Goal: Navigation & Orientation: Find specific page/section

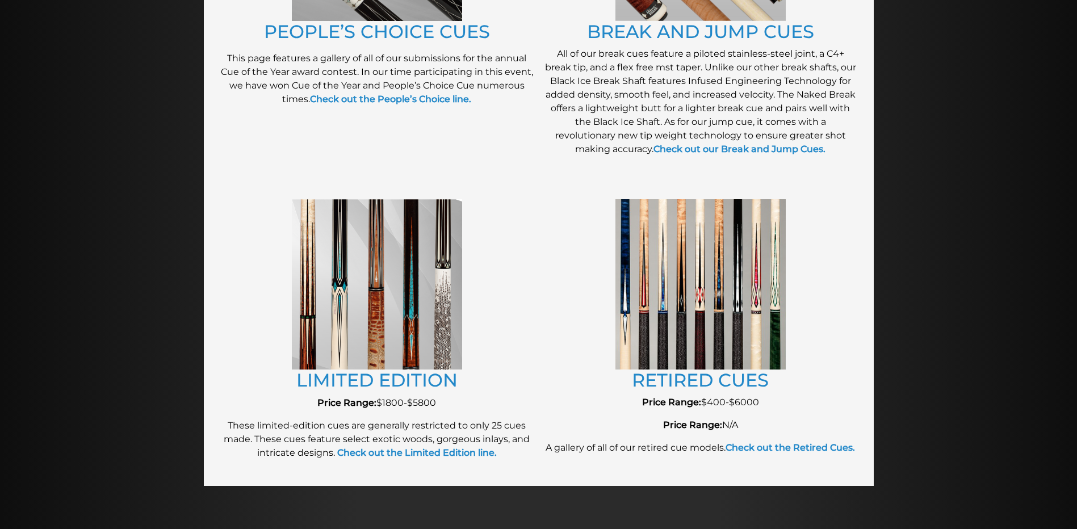
scroll to position [1102, 0]
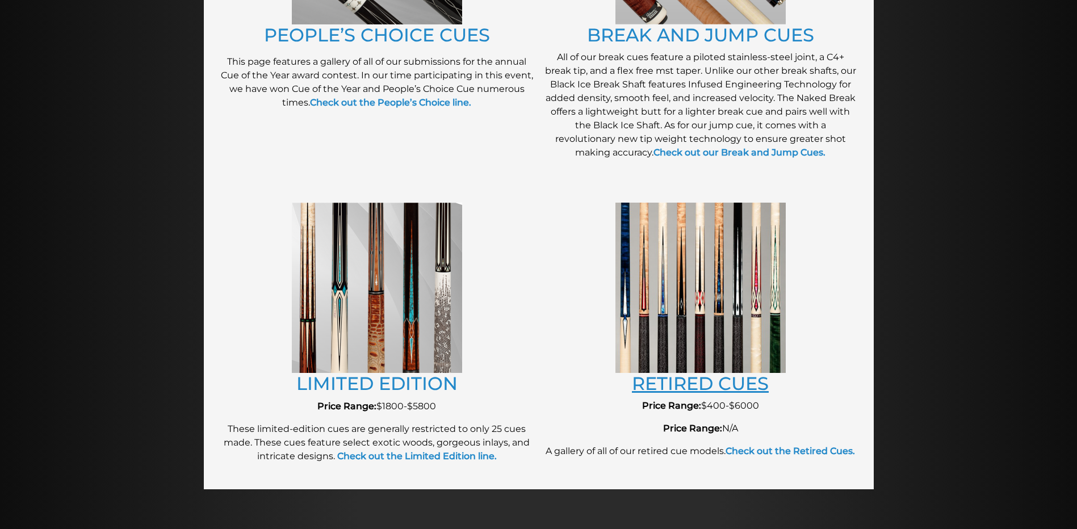
drag, startPoint x: 723, startPoint y: 243, endPoint x: 672, endPoint y: 379, distance: 145.6
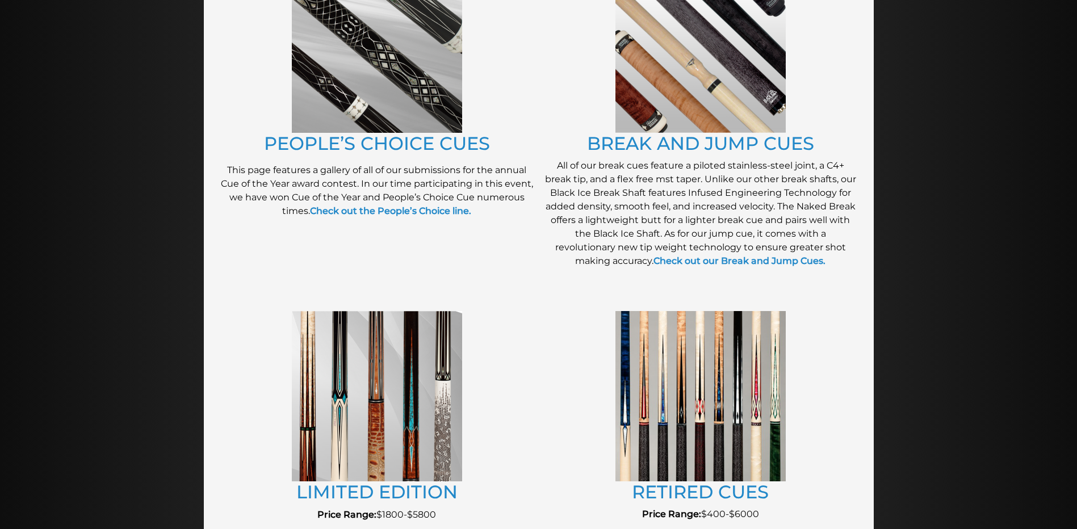
scroll to position [988, 0]
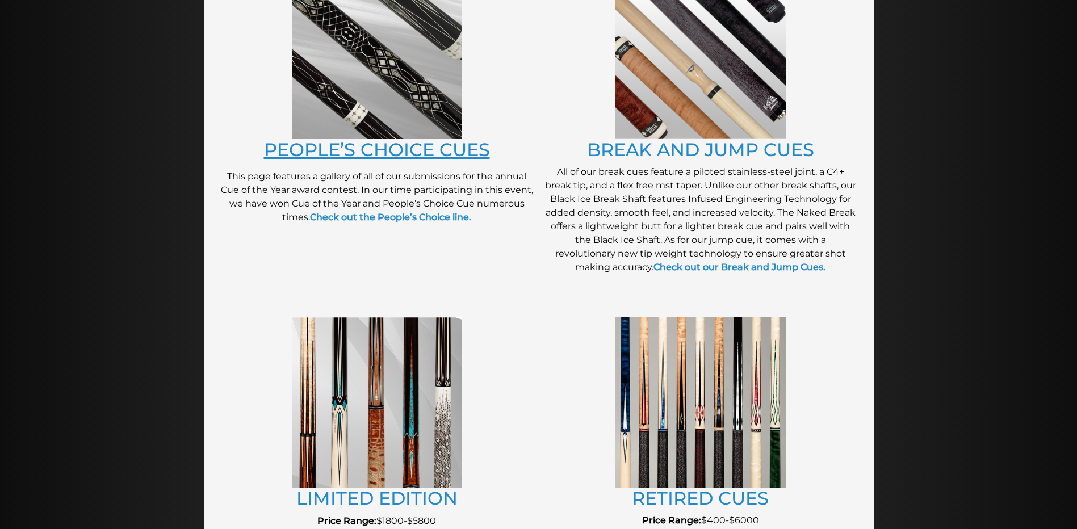
click at [411, 152] on link "PEOPLE’S CHOICE CUES" at bounding box center [377, 150] width 226 height 22
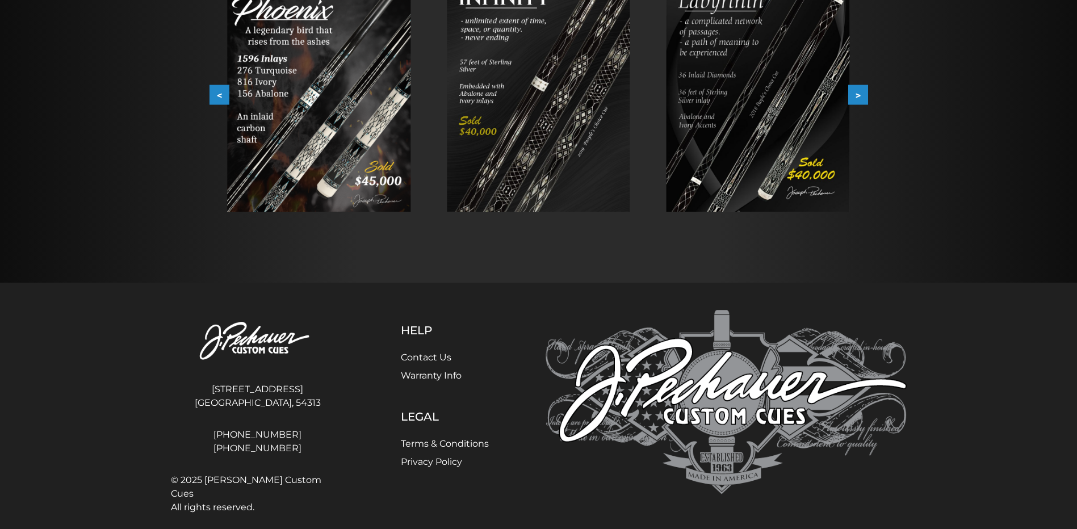
scroll to position [265, 0]
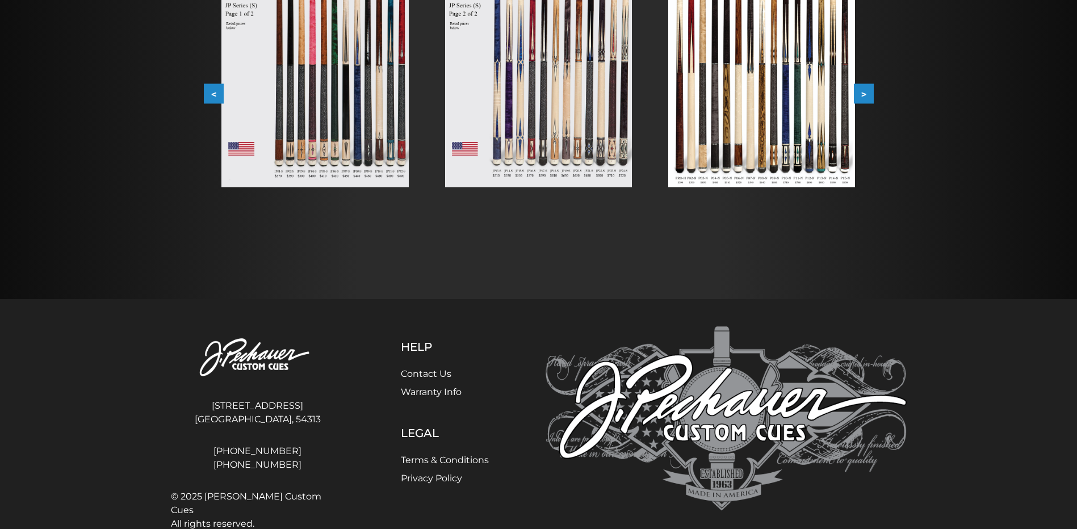
scroll to position [300, 0]
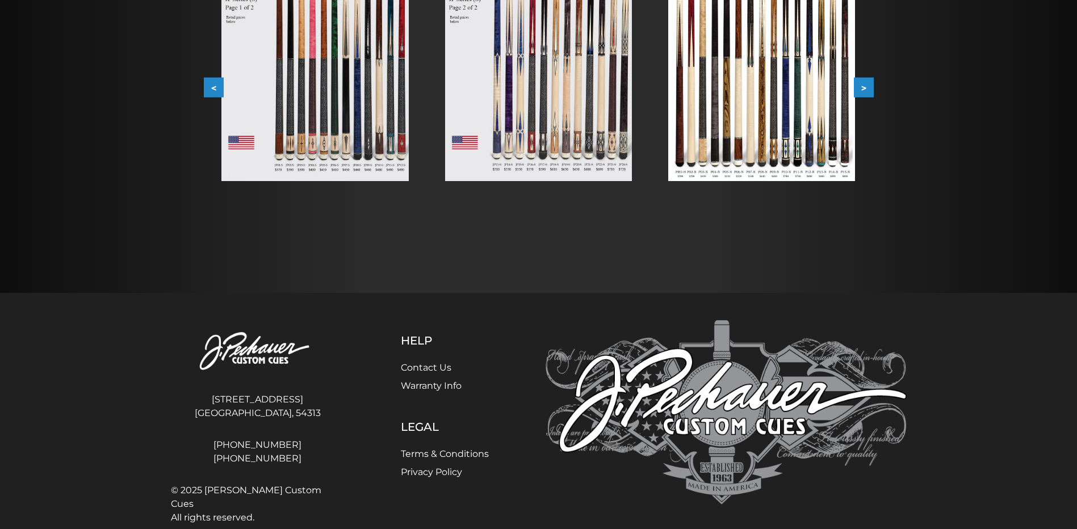
click at [330, 99] on img at bounding box center [314, 63] width 187 height 236
